Goal: Find specific page/section: Find specific page/section

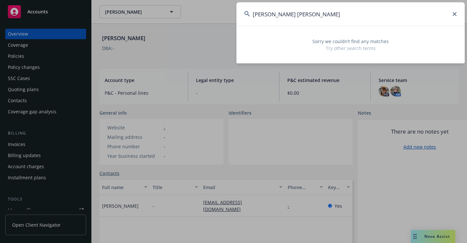
drag, startPoint x: 290, startPoint y: 14, endPoint x: 352, endPoint y: 10, distance: 63.1
click at [352, 10] on input "[PERSON_NAME] [PERSON_NAME]" at bounding box center [350, 13] width 228 height 23
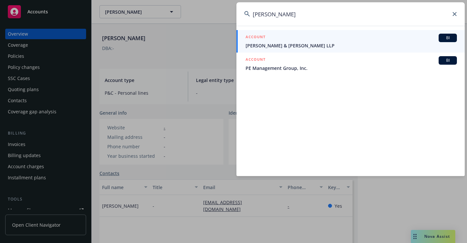
type input "[PERSON_NAME]"
click at [287, 42] on span "[PERSON_NAME] & [PERSON_NAME] LLP" at bounding box center [350, 45] width 211 height 7
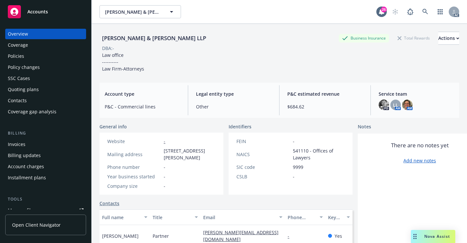
click at [37, 55] on div "Policies" at bounding box center [46, 56] width 76 height 10
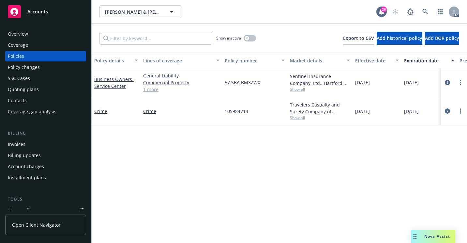
click at [33, 36] on div "Overview" at bounding box center [46, 34] width 76 height 10
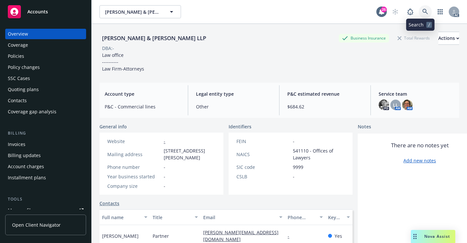
click at [422, 10] on icon at bounding box center [425, 12] width 6 height 6
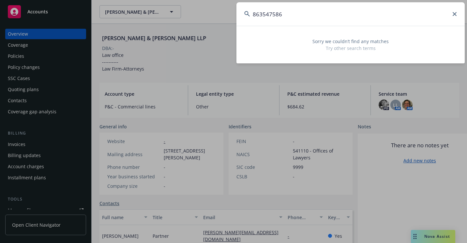
type input "863547586"
drag, startPoint x: 338, startPoint y: 20, endPoint x: 202, endPoint y: 21, distance: 135.6
click at [202, 21] on div "863547586 Sorry we couldn’t find any matches Try other search terms" at bounding box center [233, 121] width 467 height 243
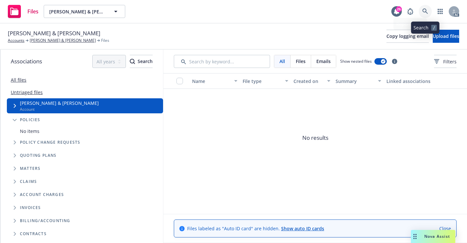
click at [421, 11] on link at bounding box center [425, 11] width 13 height 13
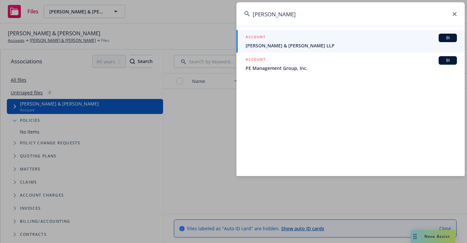
type input "Brian Hefele"
click at [249, 37] on h5 "ACCOUNT" at bounding box center [255, 38] width 20 height 8
